Goal: Find contact information: Find contact information

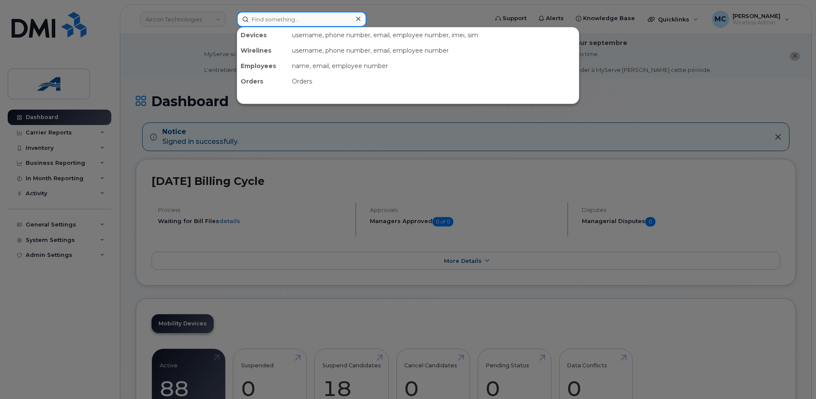
click at [271, 22] on input at bounding box center [302, 19] width 130 height 15
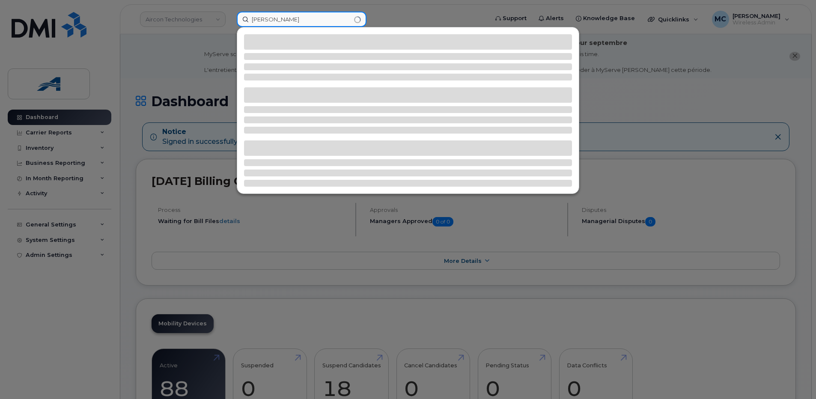
type input "[PERSON_NAME]"
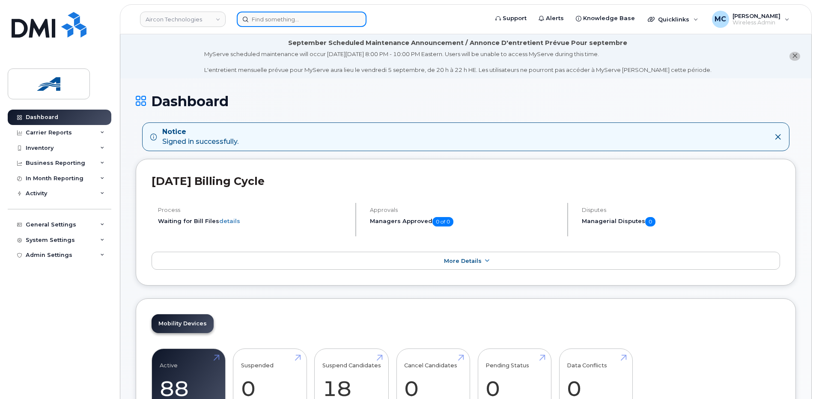
click at [285, 19] on input at bounding box center [302, 19] width 130 height 15
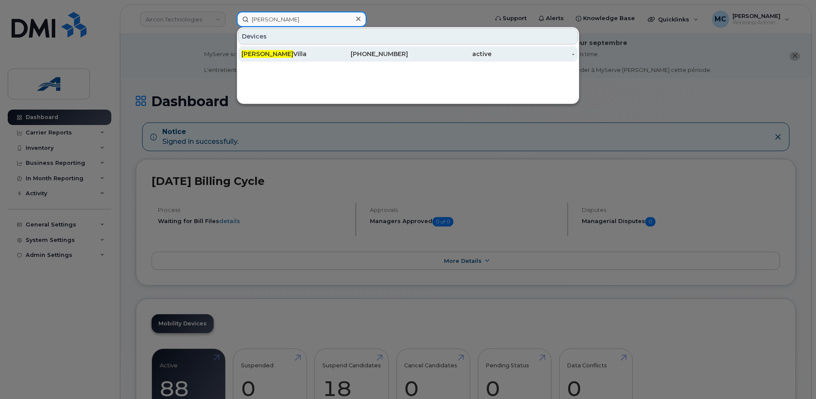
type input "[PERSON_NAME]"
click at [248, 56] on span "[PERSON_NAME]" at bounding box center [267, 54] width 52 height 8
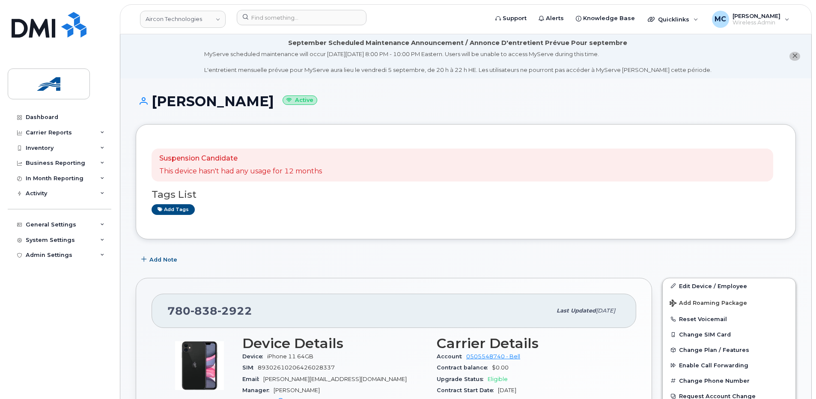
click at [176, 317] on div "780 838 2922" at bounding box center [359, 311] width 384 height 18
click at [176, 312] on span "780 838 2922" at bounding box center [209, 310] width 85 height 13
drag, startPoint x: 176, startPoint y: 312, endPoint x: 228, endPoint y: 316, distance: 52.0
click at [224, 316] on span "780 838 2922" at bounding box center [209, 310] width 85 height 13
copy span "780 838 2922"
